Goal: Information Seeking & Learning: Learn about a topic

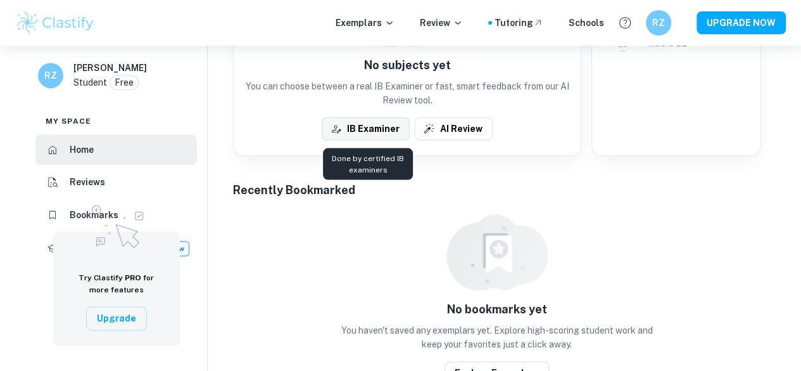
scroll to position [190, 0]
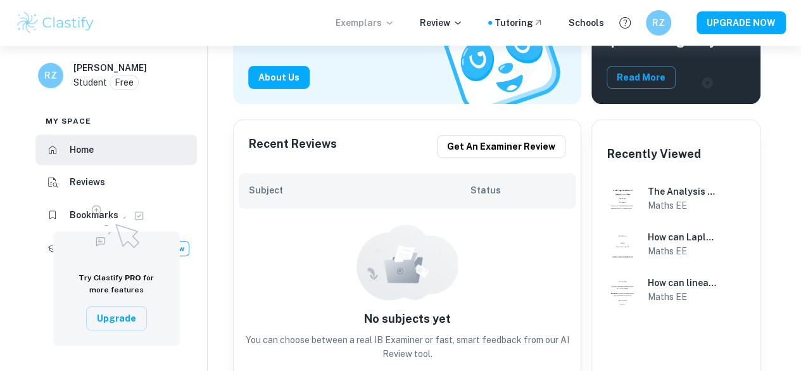
click at [361, 23] on p "Exemplars" at bounding box center [365, 23] width 59 height 14
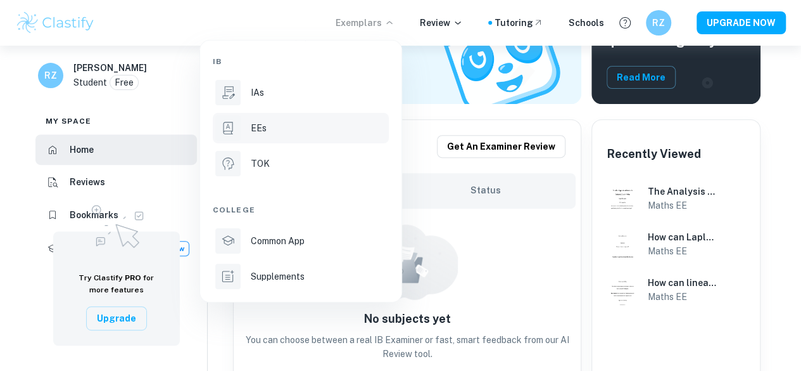
click at [259, 120] on li "EEs" at bounding box center [301, 128] width 176 height 30
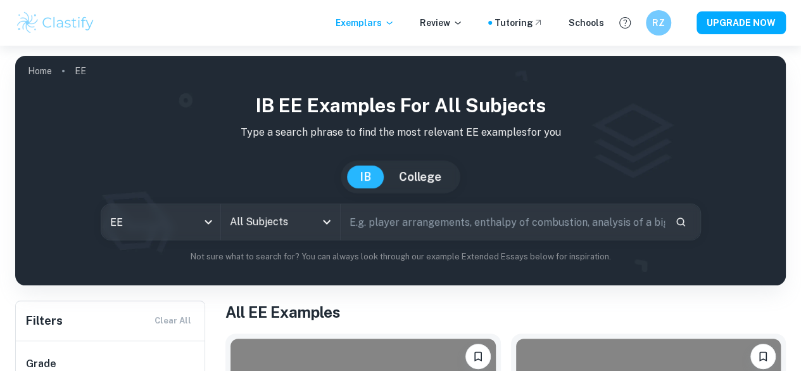
click at [402, 222] on input "text" at bounding box center [503, 221] width 324 height 35
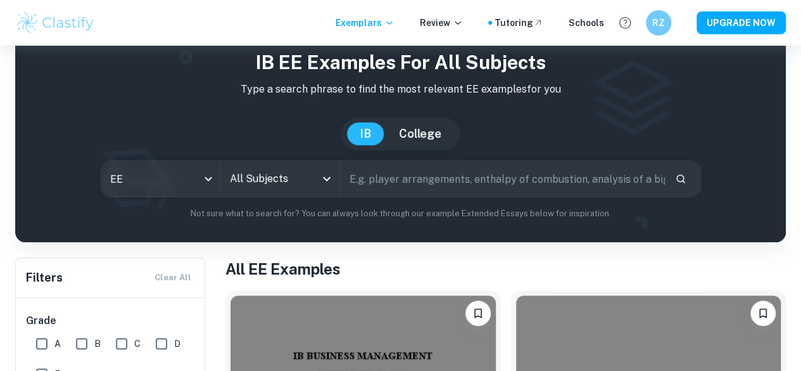
scroll to position [63, 0]
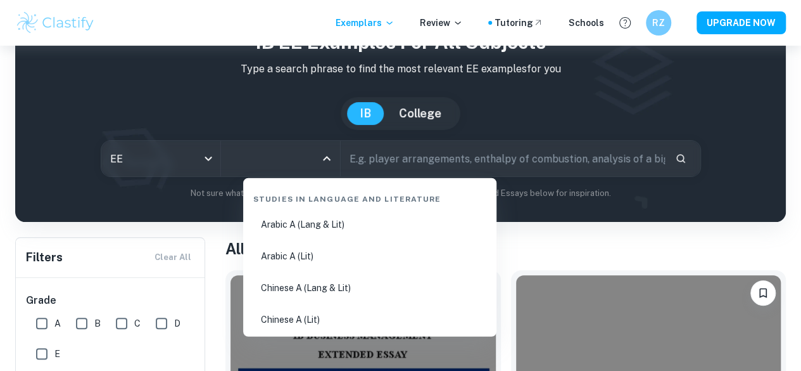
click at [283, 160] on input "All Subjects" at bounding box center [271, 158] width 89 height 24
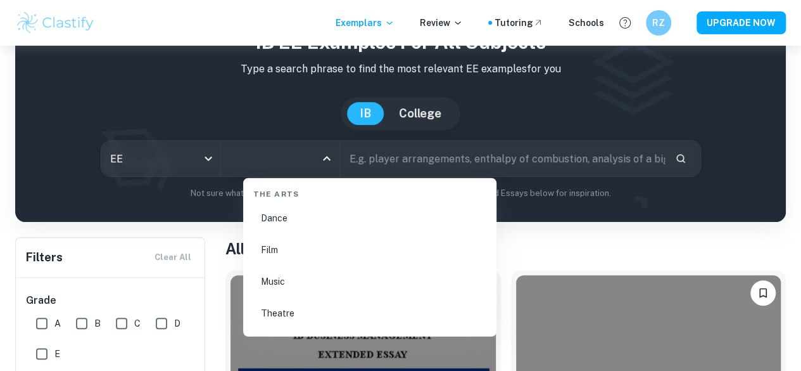
scroll to position [2027, 0]
click at [277, 284] on li "Maths" at bounding box center [369, 288] width 243 height 29
type input "Maths"
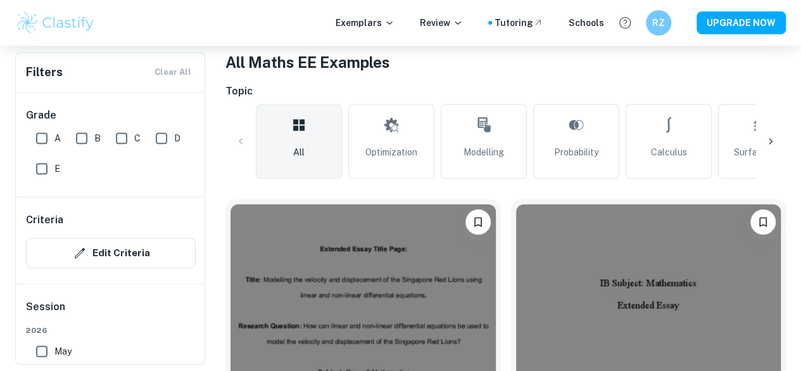
scroll to position [380, 0]
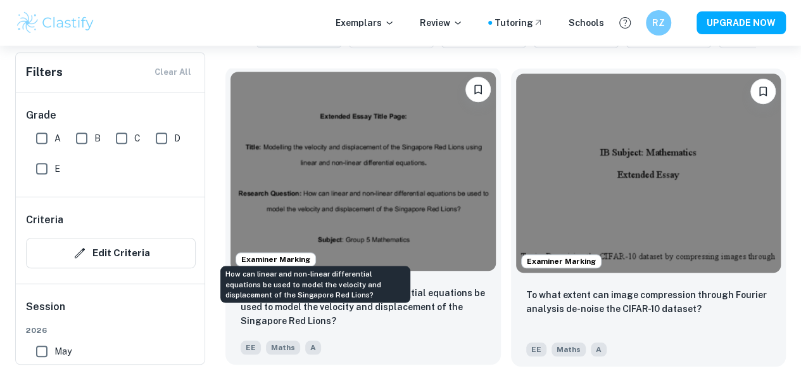
click at [341, 286] on p "How can linear and non-linear differential equations be used to model the veloc…" at bounding box center [363, 307] width 245 height 42
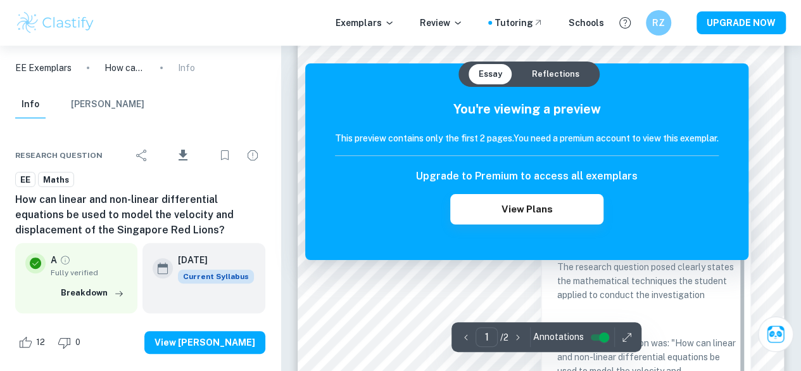
scroll to position [63, 0]
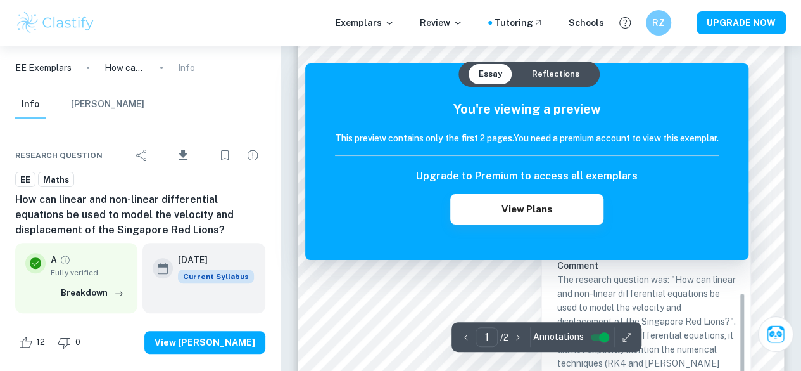
drag, startPoint x: 659, startPoint y: 215, endPoint x: 606, endPoint y: 210, distance: 54.0
click at [612, 213] on div "Upgrade to Premium to access all exemplars View Plans" at bounding box center [527, 197] width 384 height 56
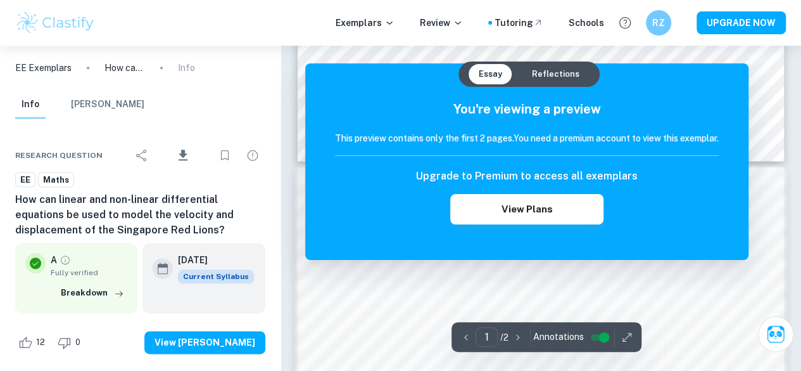
scroll to position [824, 0]
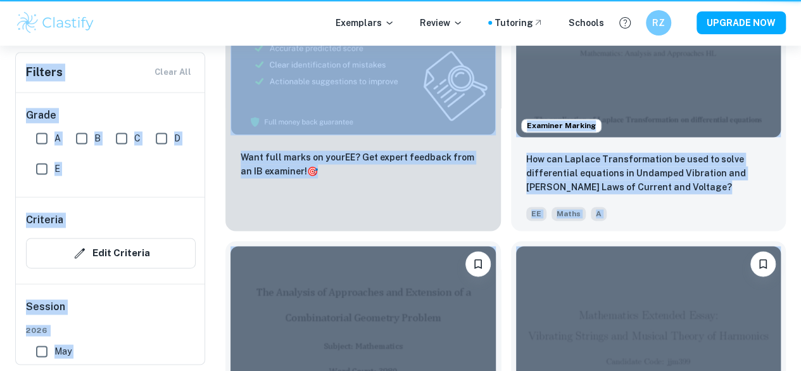
scroll to position [380, 0]
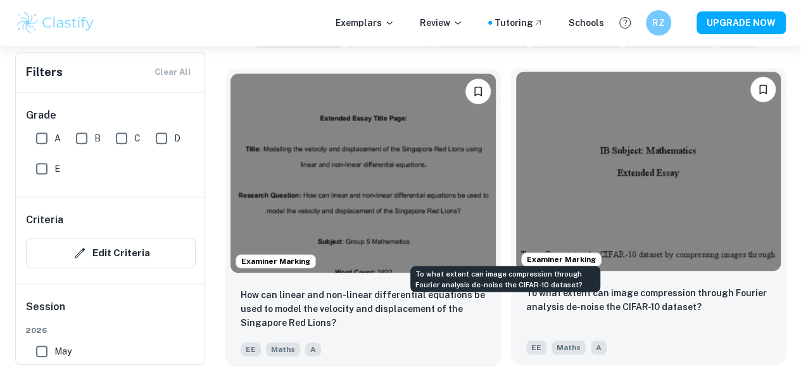
click at [526, 286] on p "To what extent can image compression through Fourier analysis de-noise the CIFA…" at bounding box center [648, 300] width 245 height 28
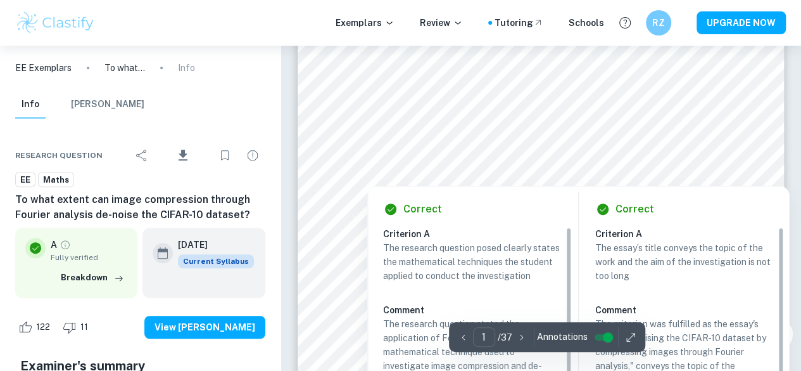
scroll to position [317, 0]
